Goal: Task Accomplishment & Management: Use online tool/utility

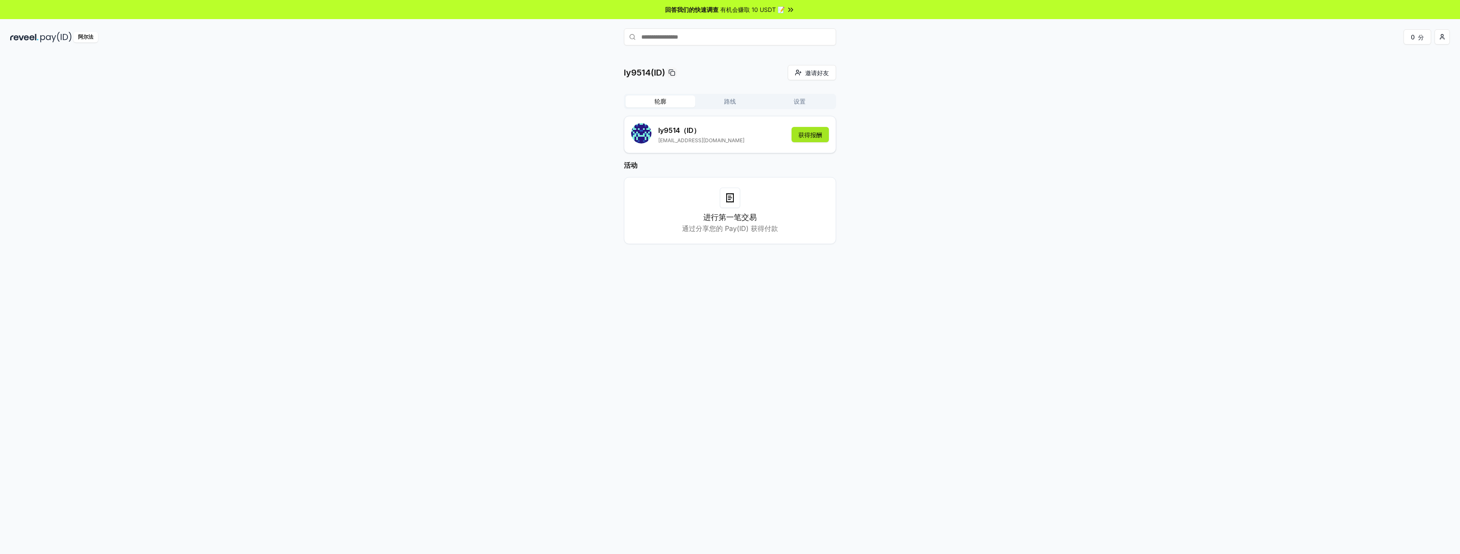
click at [814, 132] on font "获得报酬" at bounding box center [810, 134] width 24 height 7
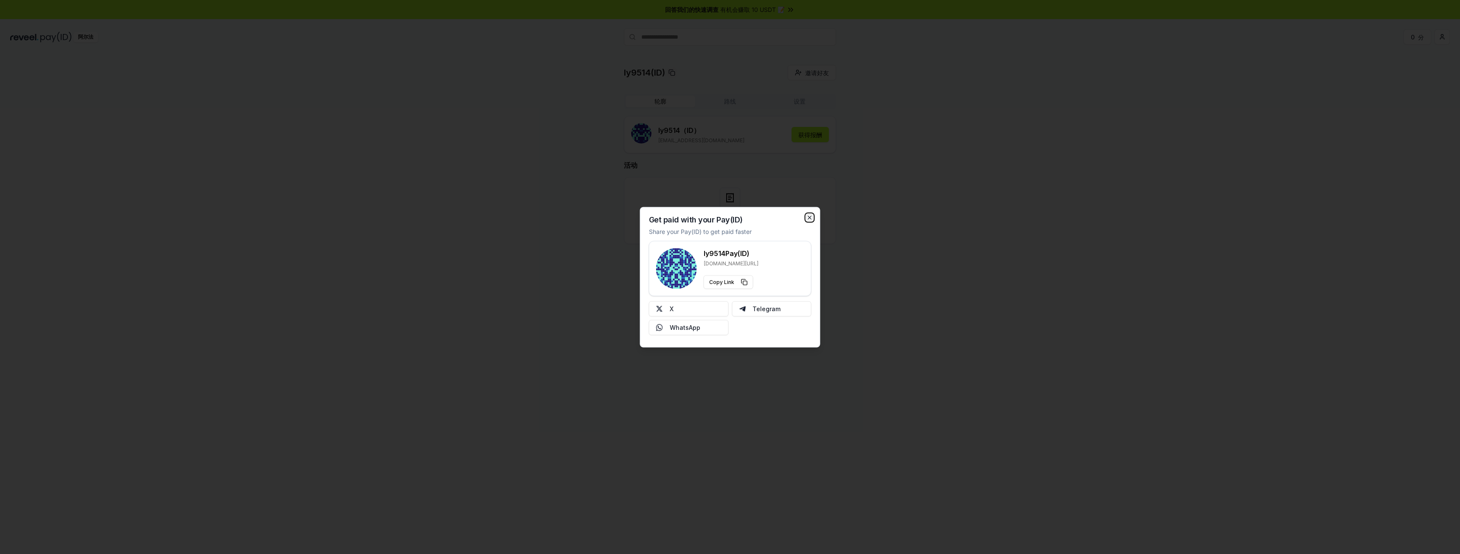
click at [809, 216] on icon "button" at bounding box center [809, 217] width 3 height 3
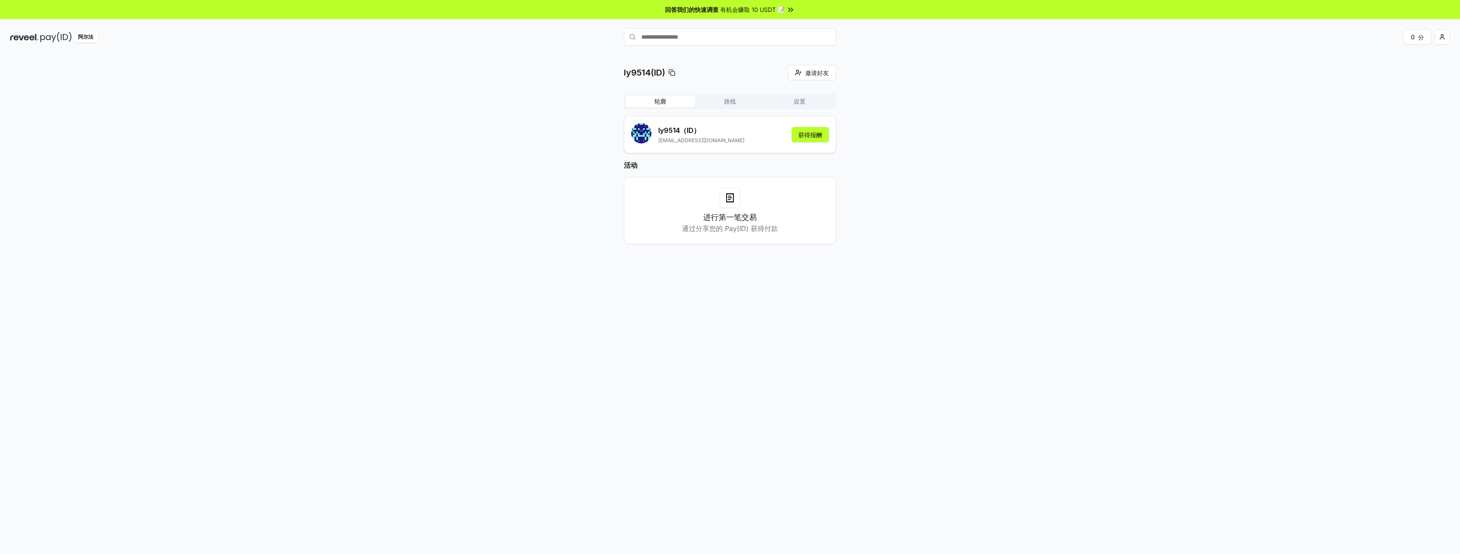
click at [727, 100] on font "路线" at bounding box center [730, 101] width 12 height 7
click at [820, 126] on font "创建路线" at bounding box center [818, 123] width 24 height 7
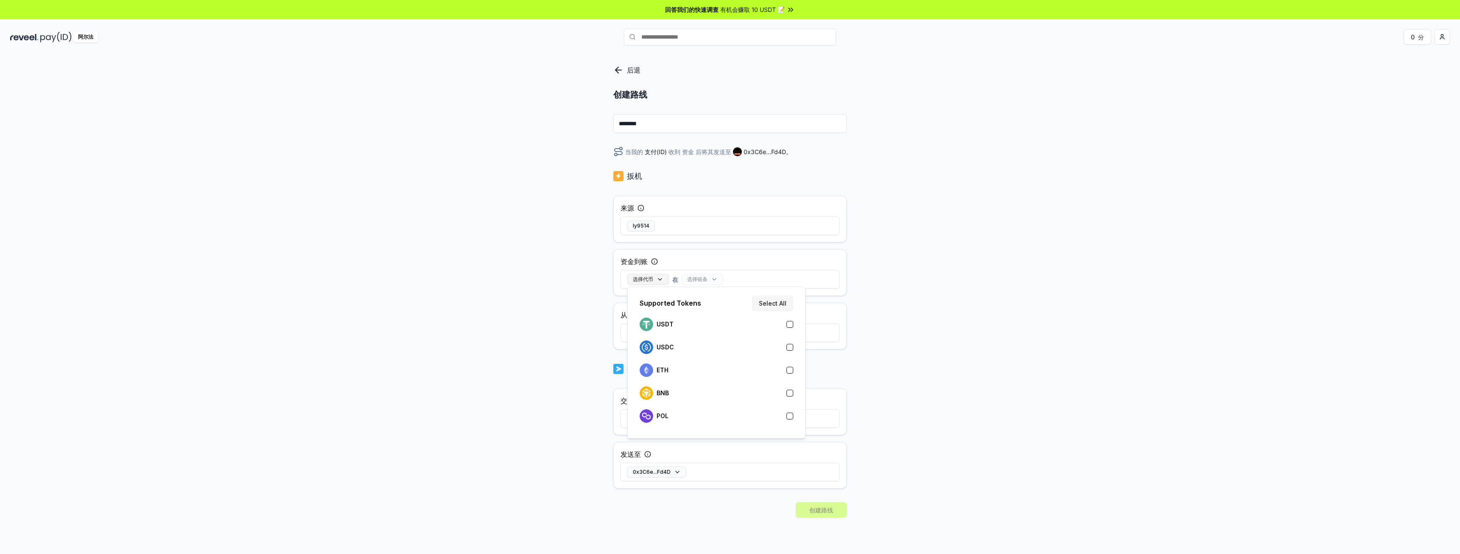
click at [652, 281] on font "选择代币" at bounding box center [643, 279] width 20 height 6
click at [682, 322] on div "USDT" at bounding box center [717, 325] width 154 height 14
